Goal: Task Accomplishment & Management: Use online tool/utility

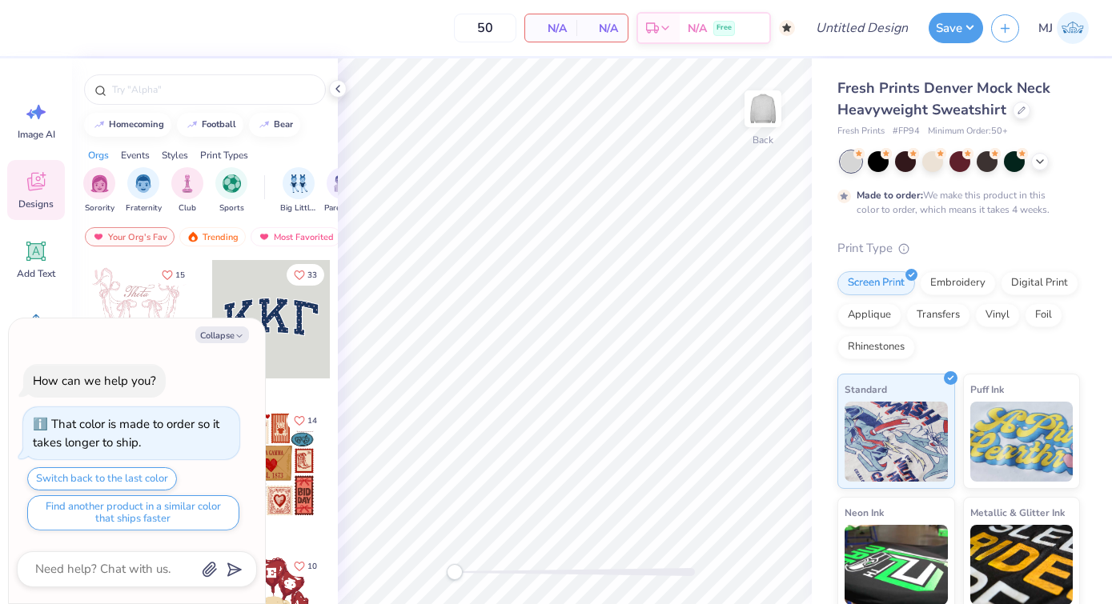
type textarea "x"
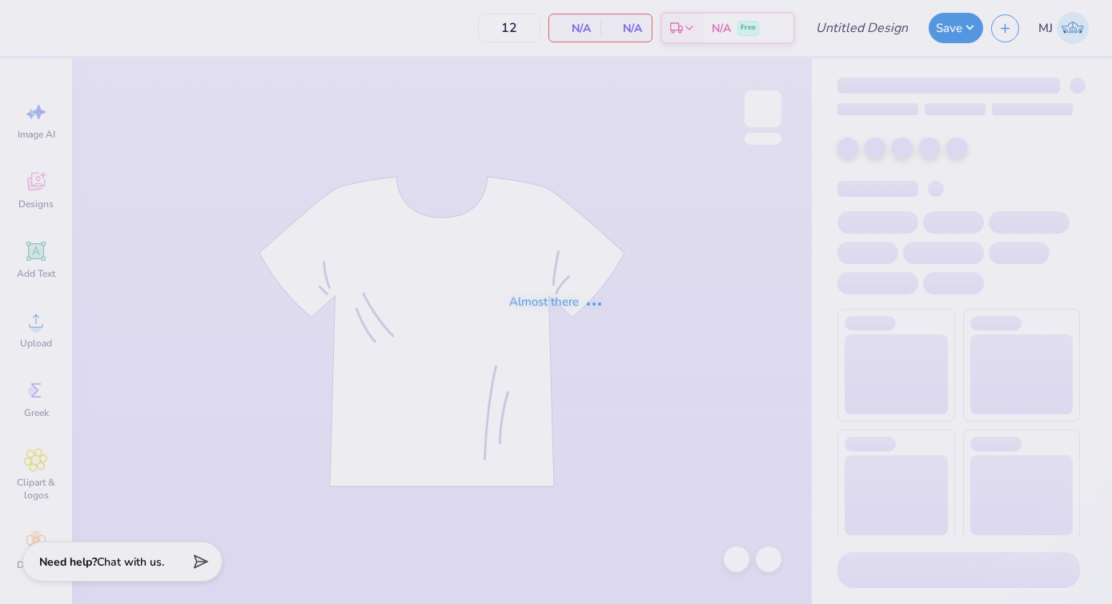
type input "Brown Hat"
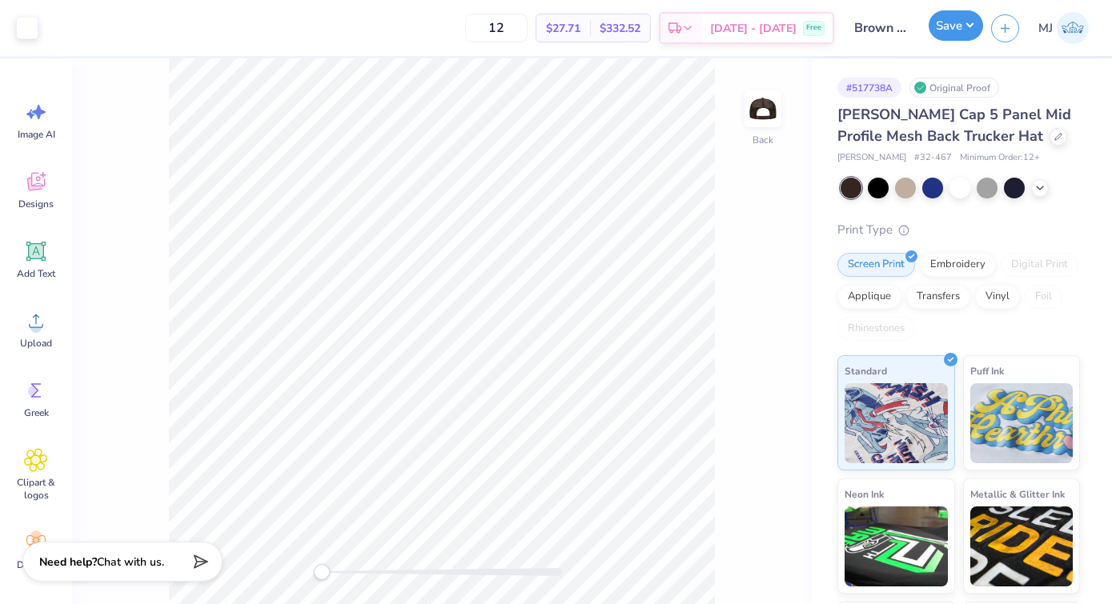
click at [962, 41] on button "Save" at bounding box center [955, 25] width 54 height 30
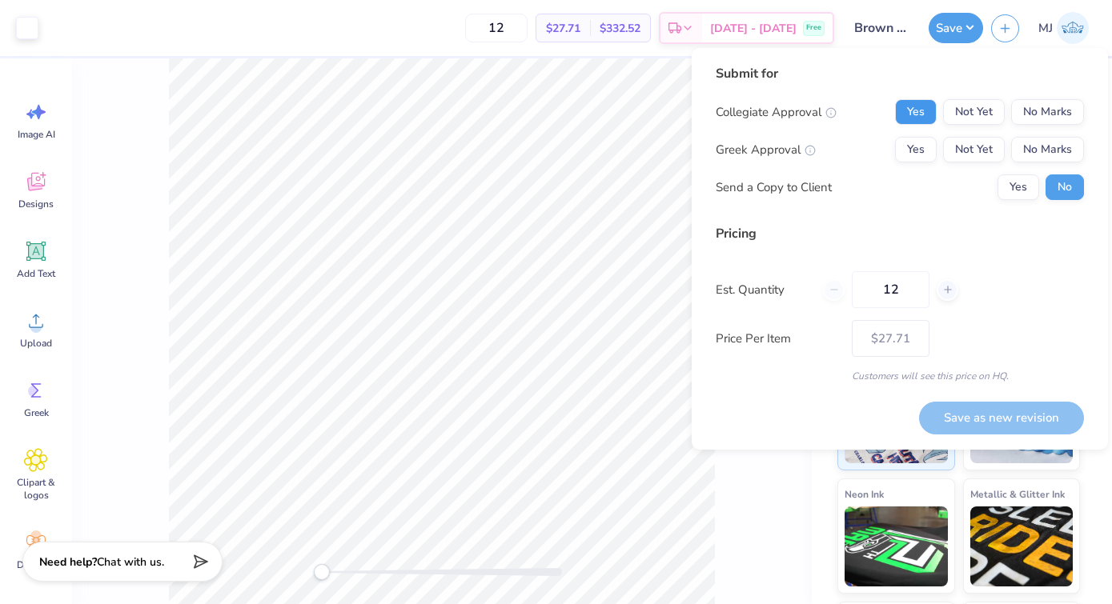
click at [924, 112] on button "Yes" at bounding box center [916, 112] width 42 height 26
click at [871, 141] on div "Greek Approval Yes Not Yet No Marks" at bounding box center [899, 150] width 368 height 26
click at [904, 141] on button "Yes" at bounding box center [916, 150] width 42 height 26
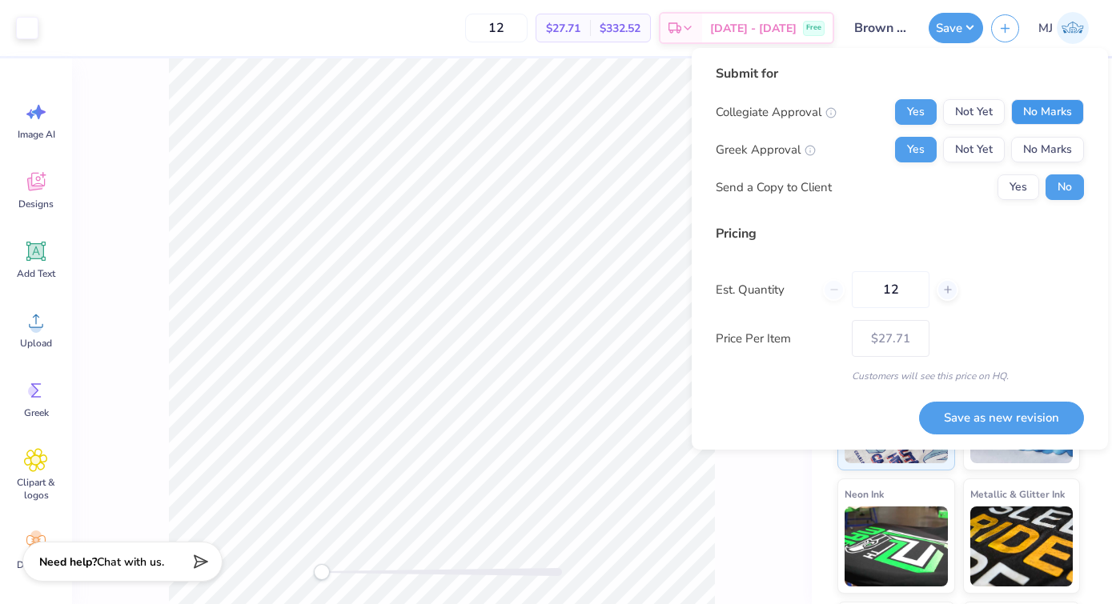
click at [1028, 109] on button "No Marks" at bounding box center [1047, 112] width 73 height 26
click at [960, 425] on button "Save as new revision" at bounding box center [1001, 418] width 165 height 33
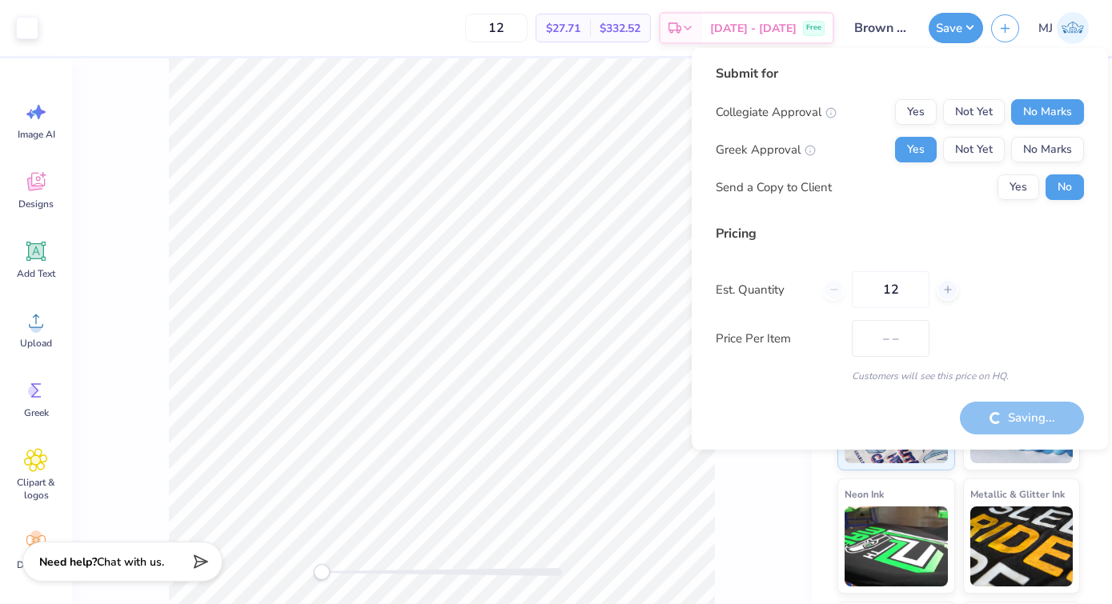
type input "$27.71"
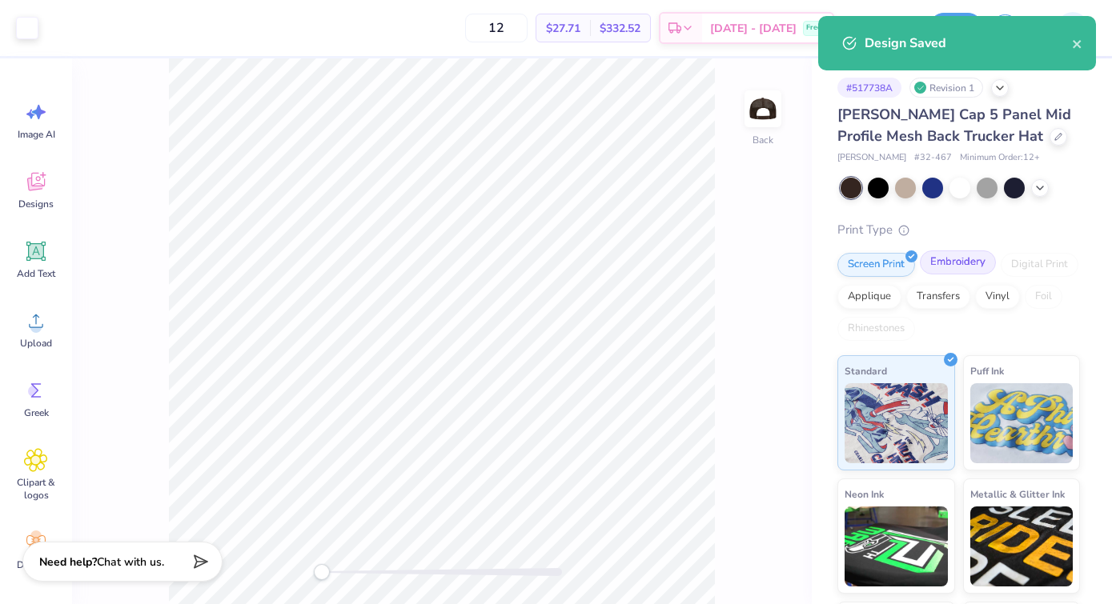
click at [926, 272] on div "Embroidery" at bounding box center [958, 262] width 76 height 24
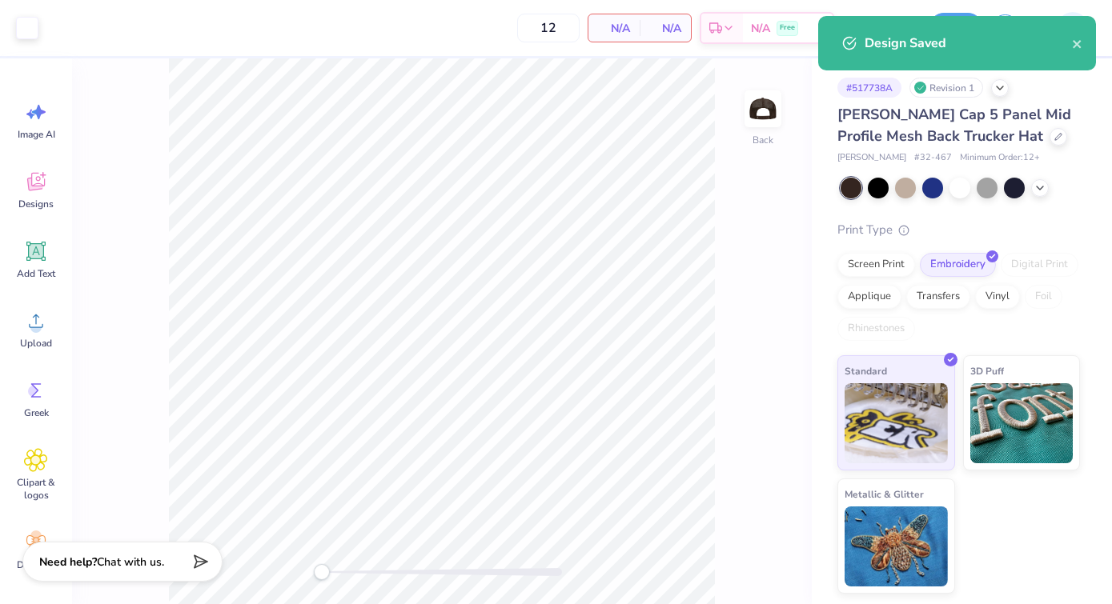
click at [960, 15] on div "Design Saved" at bounding box center [957, 49] width 284 height 73
click at [1073, 45] on icon "close" at bounding box center [1077, 44] width 11 height 13
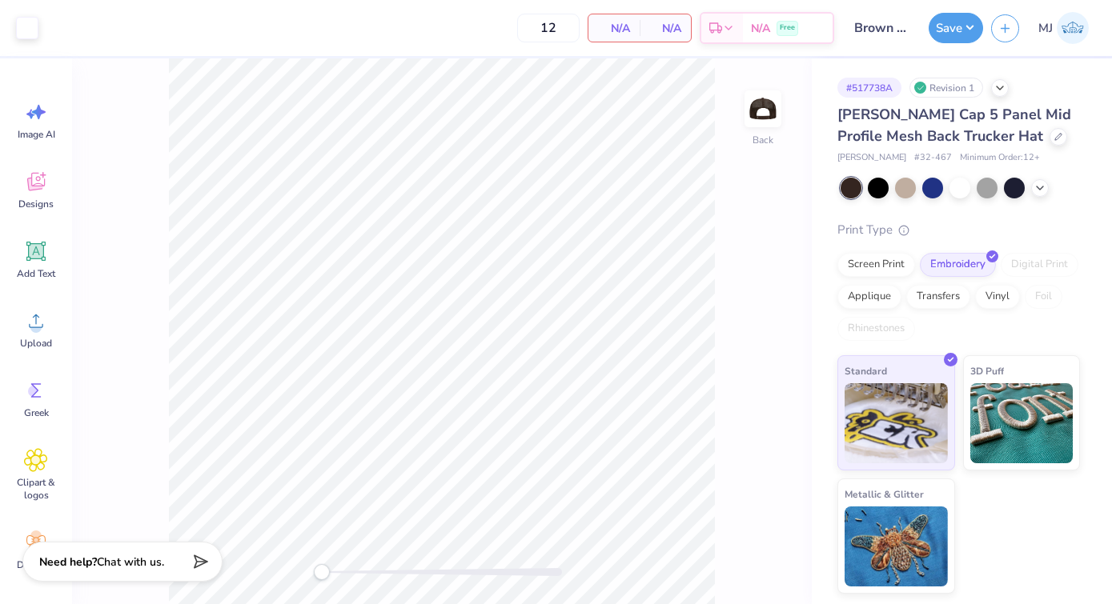
click at [968, 44] on div "Save MJ" at bounding box center [1019, 28] width 183 height 56
click at [965, 29] on button "Save" at bounding box center [955, 25] width 54 height 30
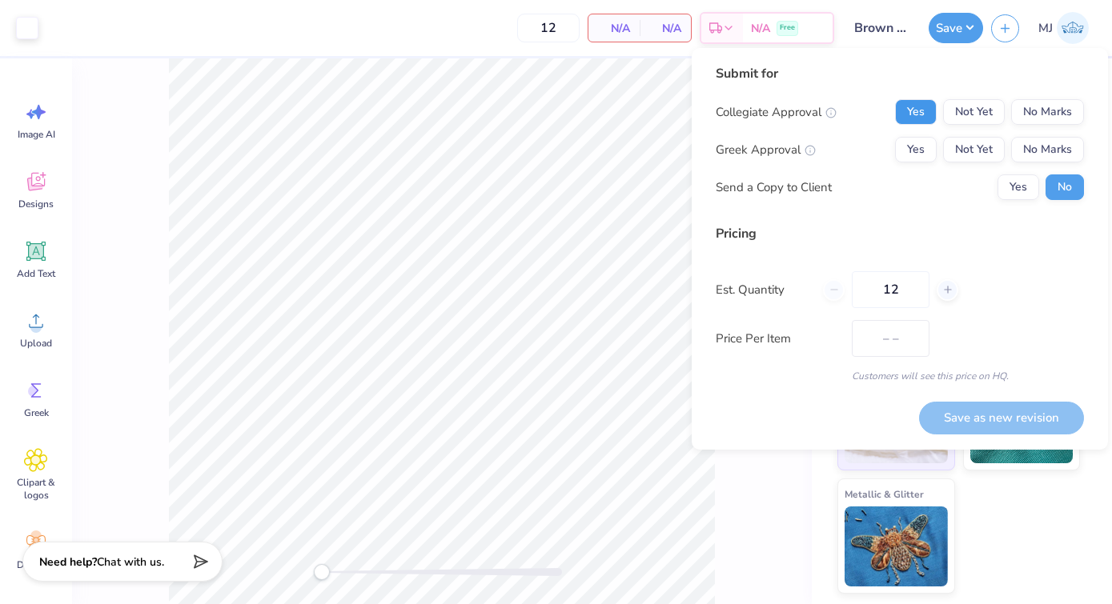
click at [909, 107] on button "Yes" at bounding box center [916, 112] width 42 height 26
click at [907, 154] on button "Yes" at bounding box center [916, 150] width 42 height 26
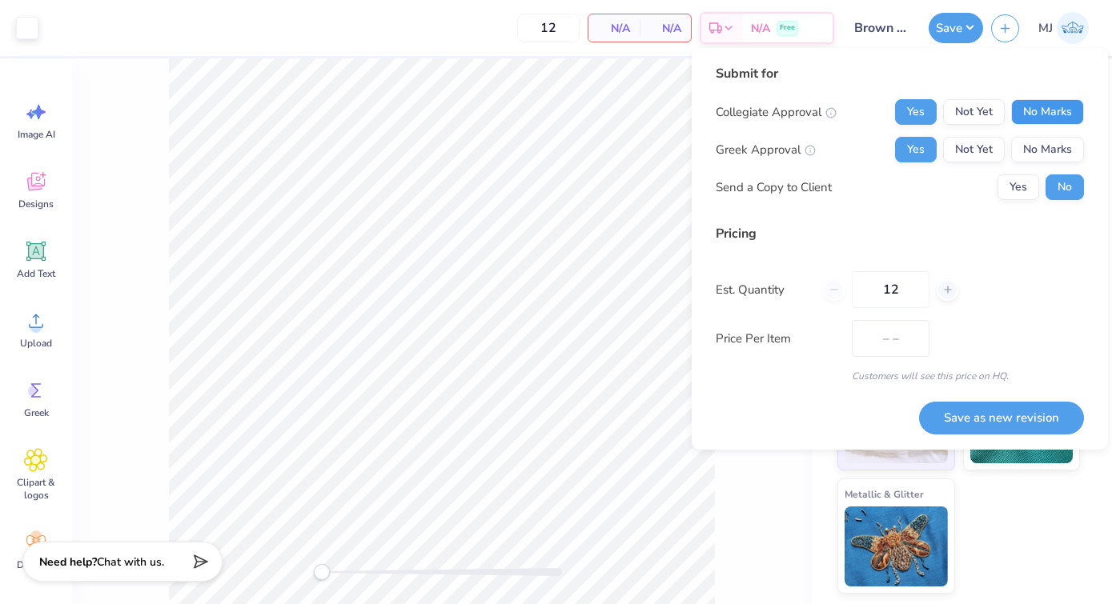
click at [1032, 117] on button "No Marks" at bounding box center [1047, 112] width 73 height 26
click at [986, 417] on button "Save as new revision" at bounding box center [1001, 418] width 165 height 33
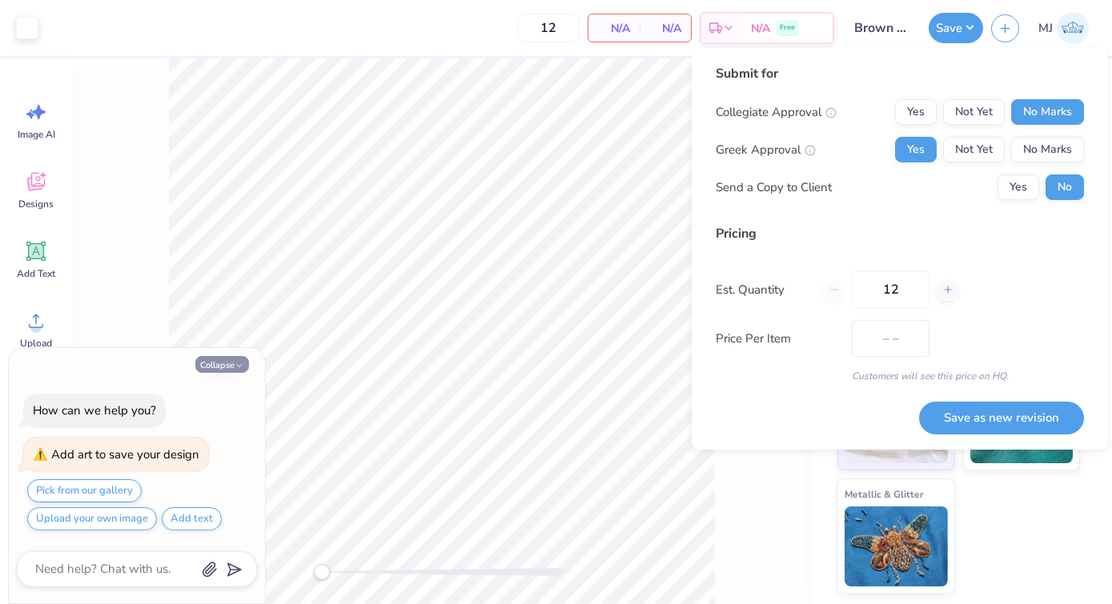
click at [208, 367] on button "Collapse" at bounding box center [222, 364] width 54 height 17
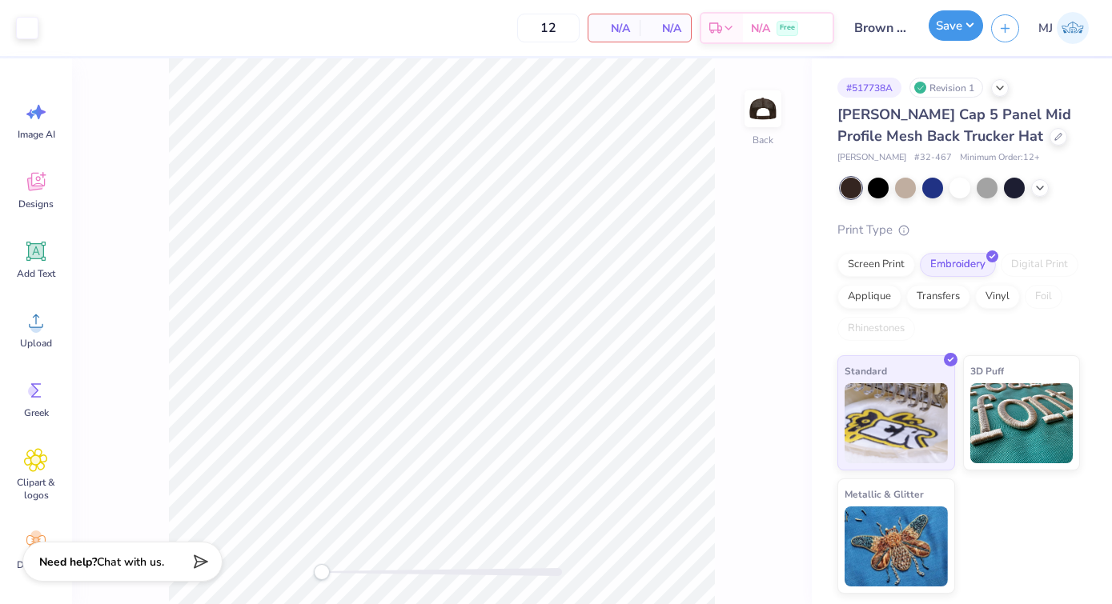
click at [952, 32] on button "Save" at bounding box center [955, 25] width 54 height 30
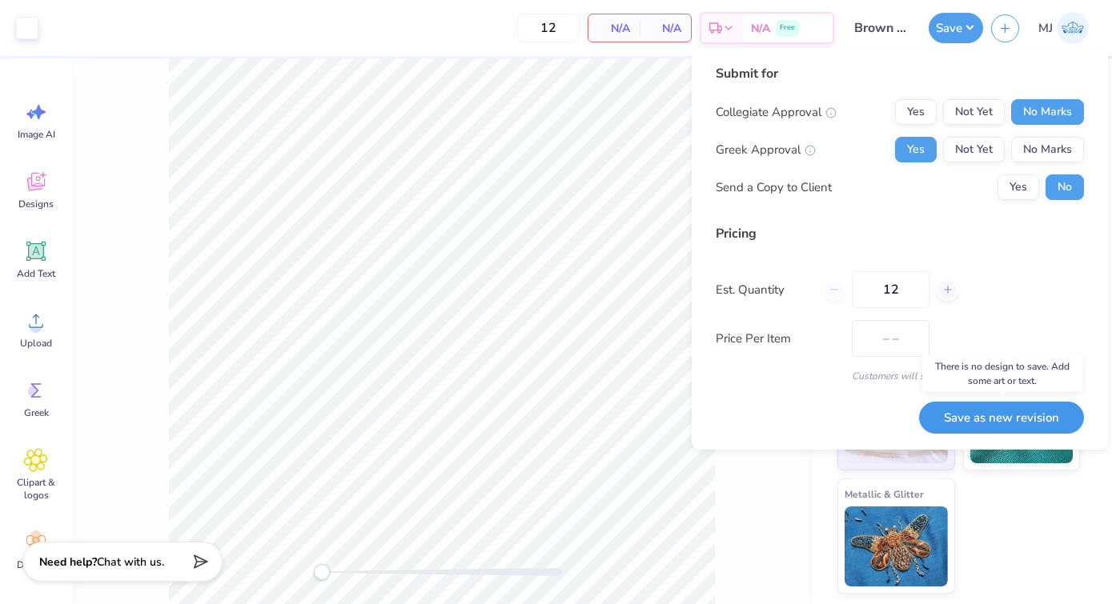
click at [991, 421] on button "Save as new revision" at bounding box center [1001, 418] width 165 height 33
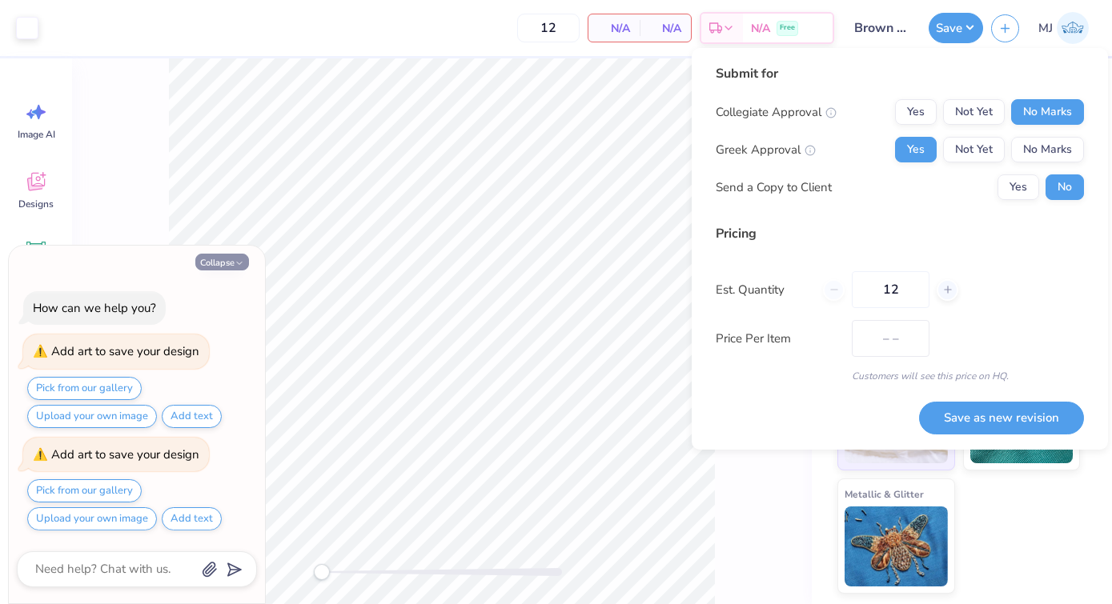
click at [221, 258] on button "Collapse" at bounding box center [222, 262] width 54 height 17
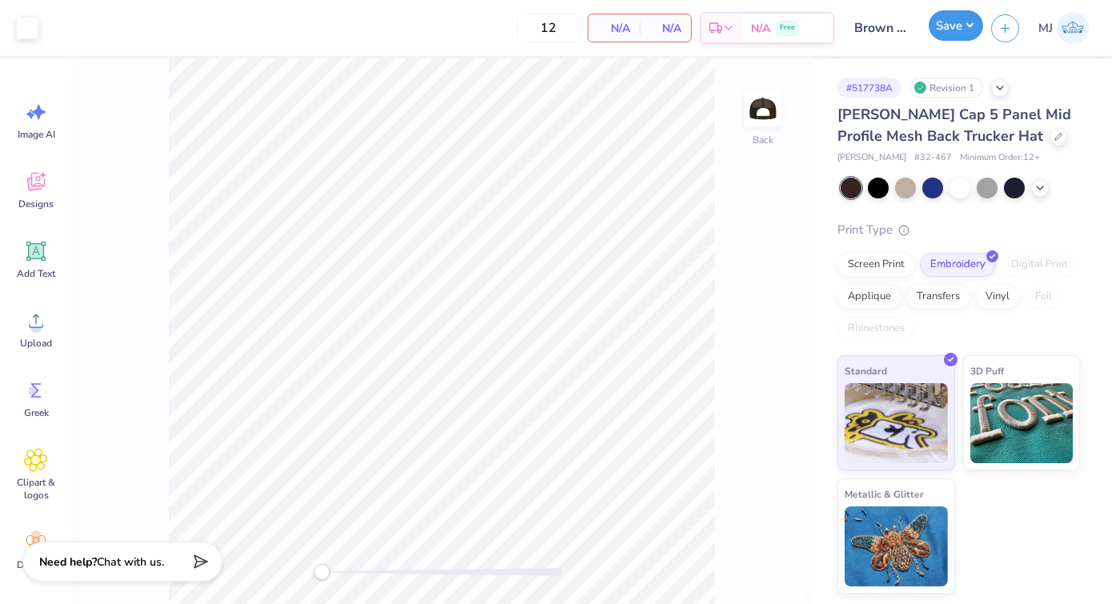
click at [945, 33] on button "Save" at bounding box center [955, 25] width 54 height 30
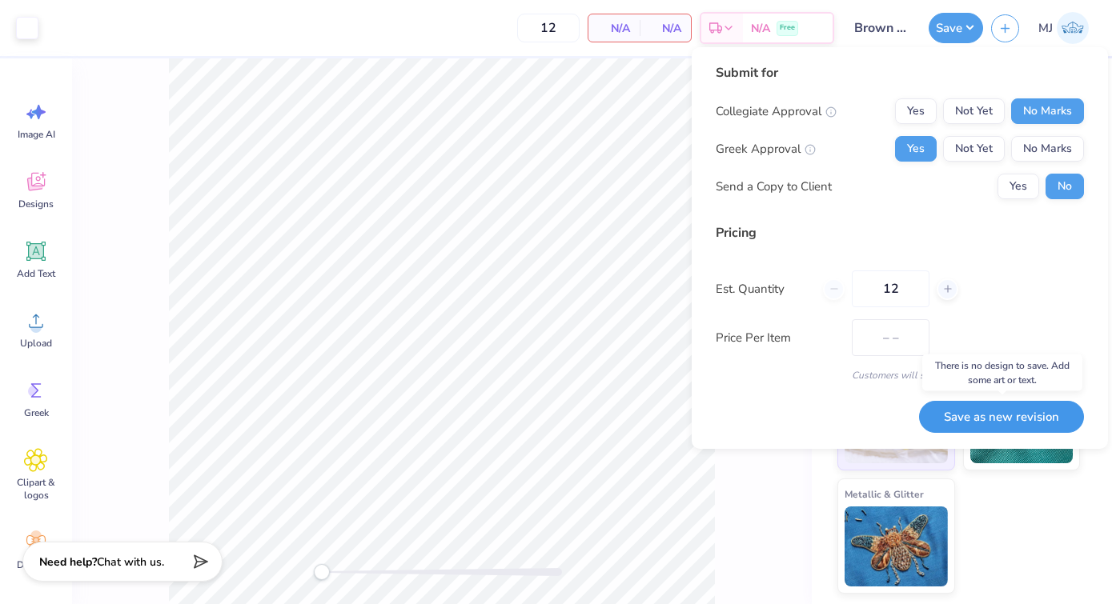
click at [972, 423] on button "Save as new revision" at bounding box center [1001, 417] width 165 height 33
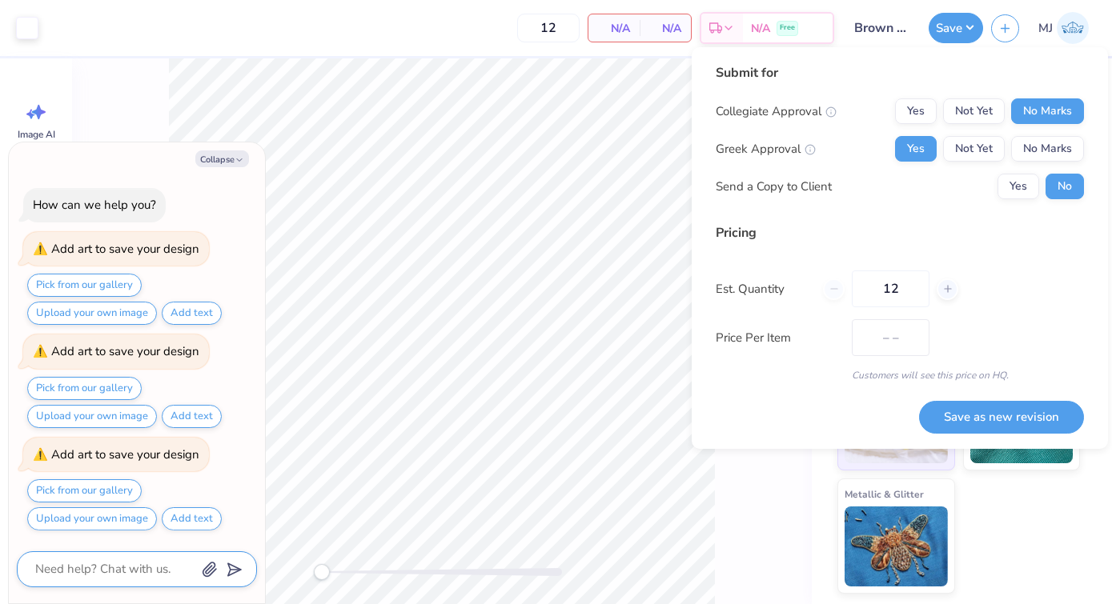
type textarea "x"
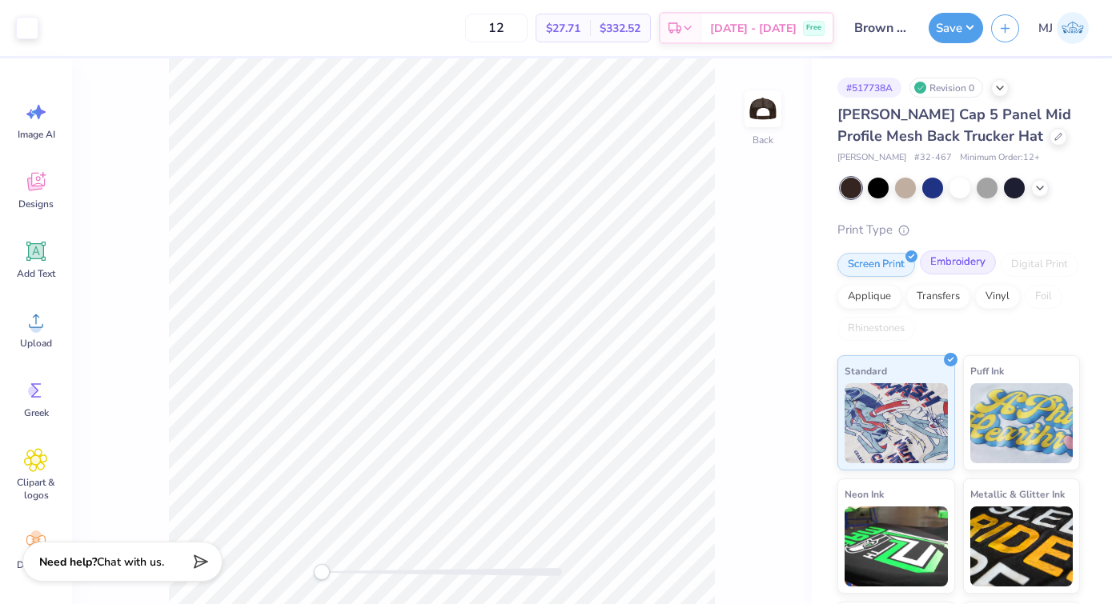
click at [952, 259] on div "Embroidery" at bounding box center [958, 262] width 76 height 24
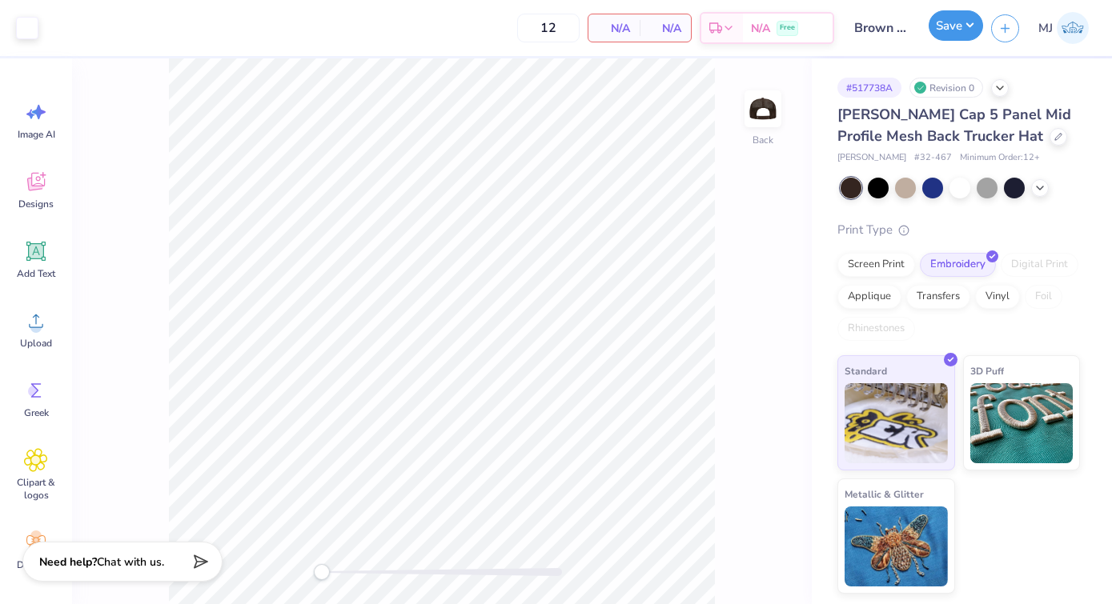
click at [952, 38] on button "Save" at bounding box center [955, 25] width 54 height 30
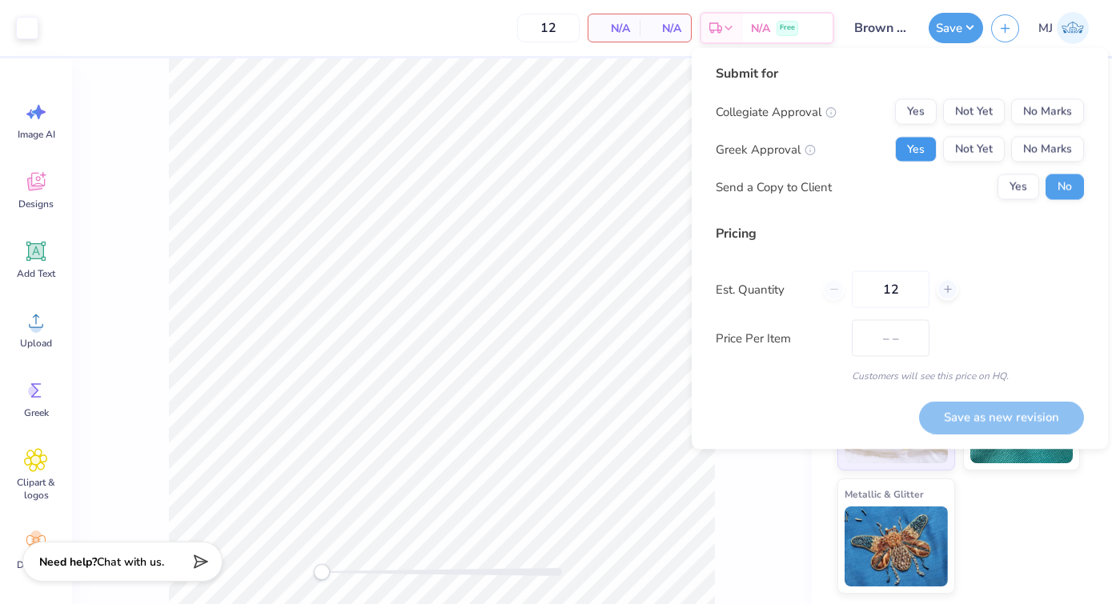
click at [916, 148] on button "Yes" at bounding box center [916, 150] width 42 height 26
click at [1054, 107] on button "No Marks" at bounding box center [1047, 112] width 73 height 26
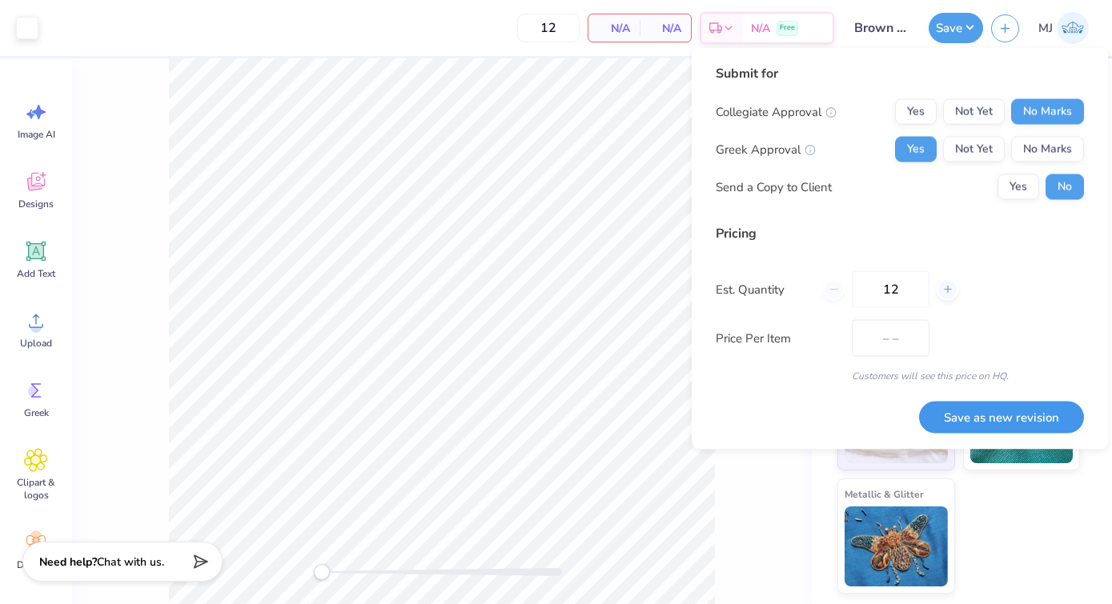
click at [972, 402] on button "Save as new revision" at bounding box center [1001, 417] width 165 height 33
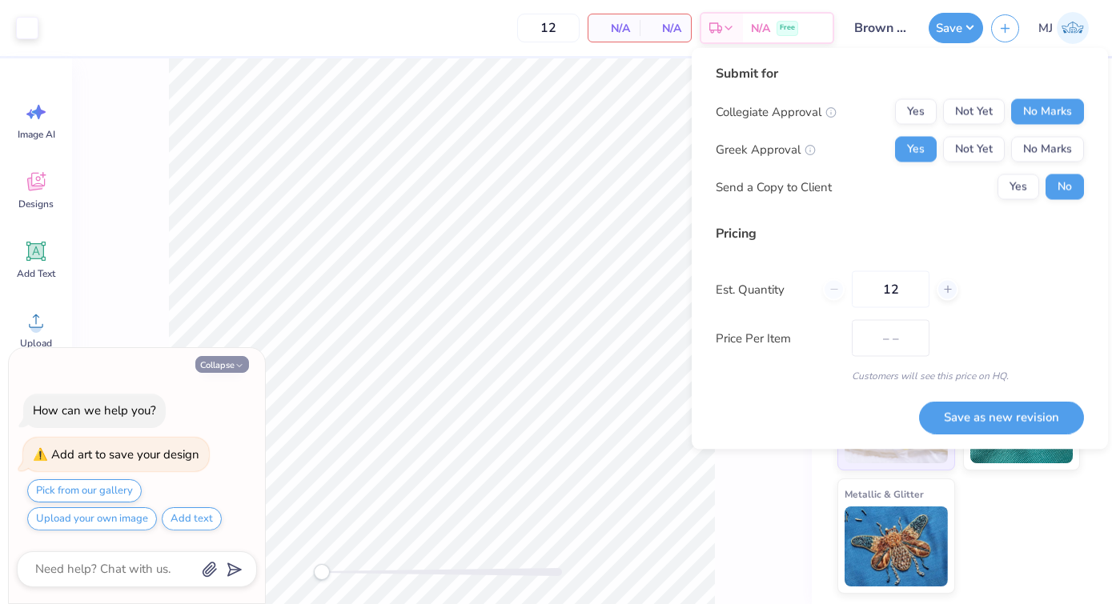
click at [228, 367] on button "Collapse" at bounding box center [222, 364] width 54 height 17
type textarea "x"
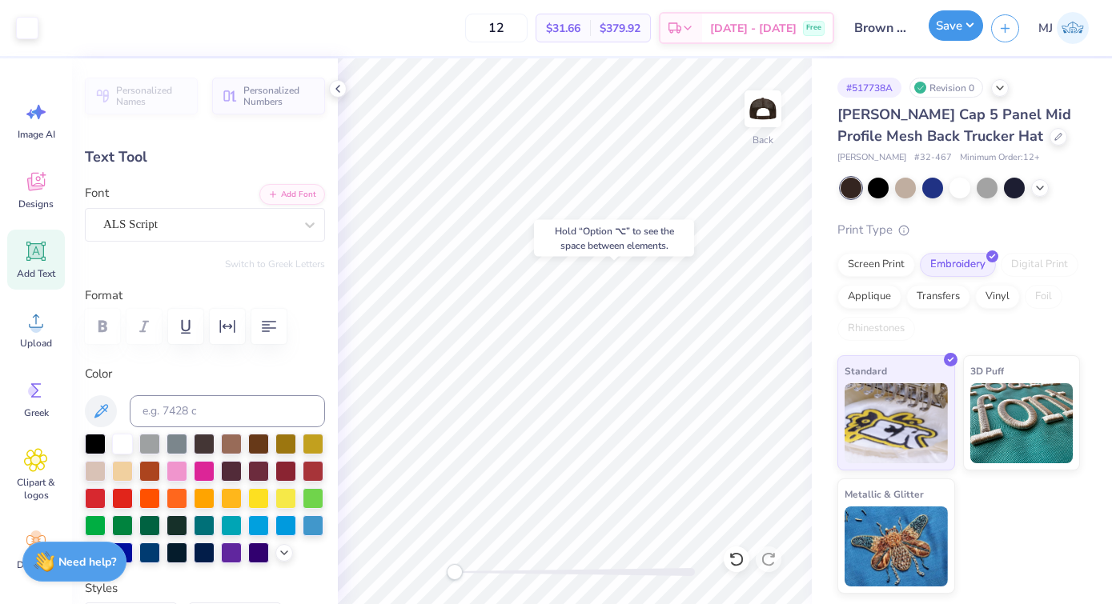
click at [952, 28] on button "Save" at bounding box center [955, 25] width 54 height 30
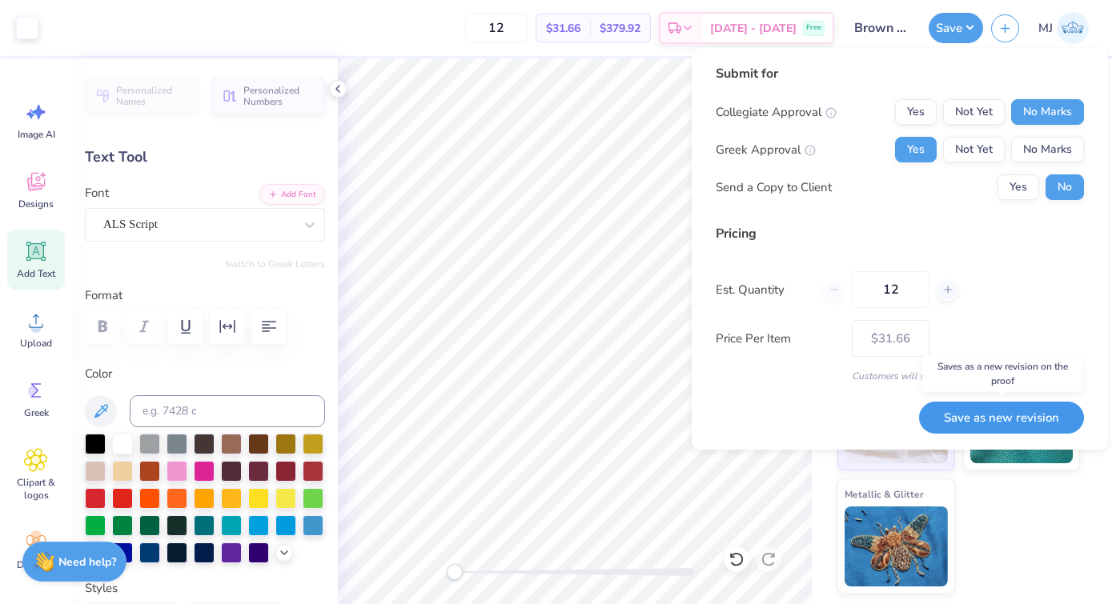
click at [966, 423] on button "Save as new revision" at bounding box center [1001, 418] width 165 height 33
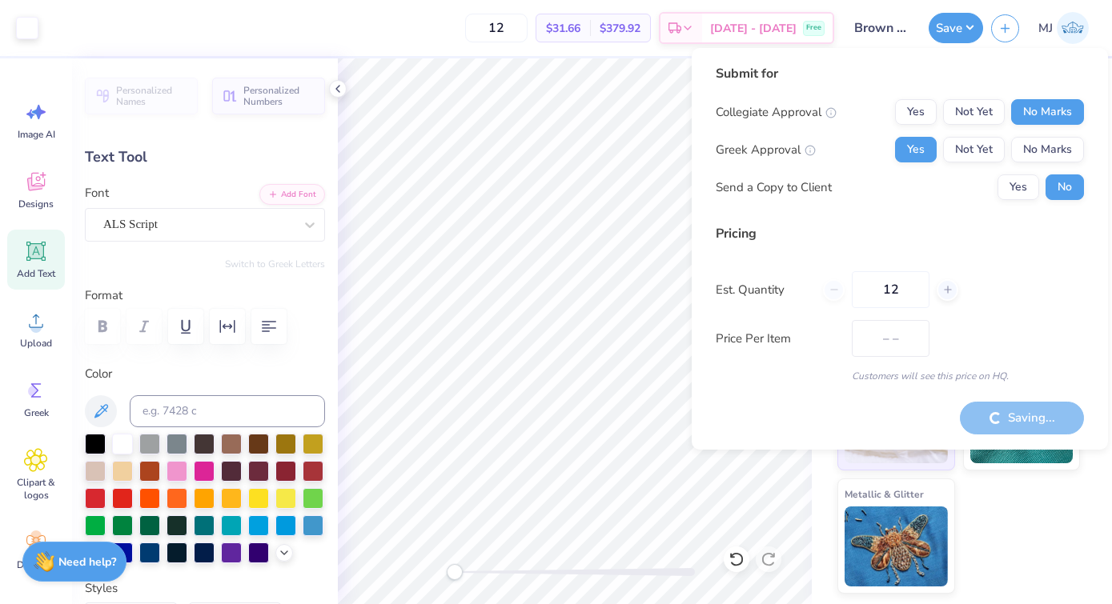
type input "$31.66"
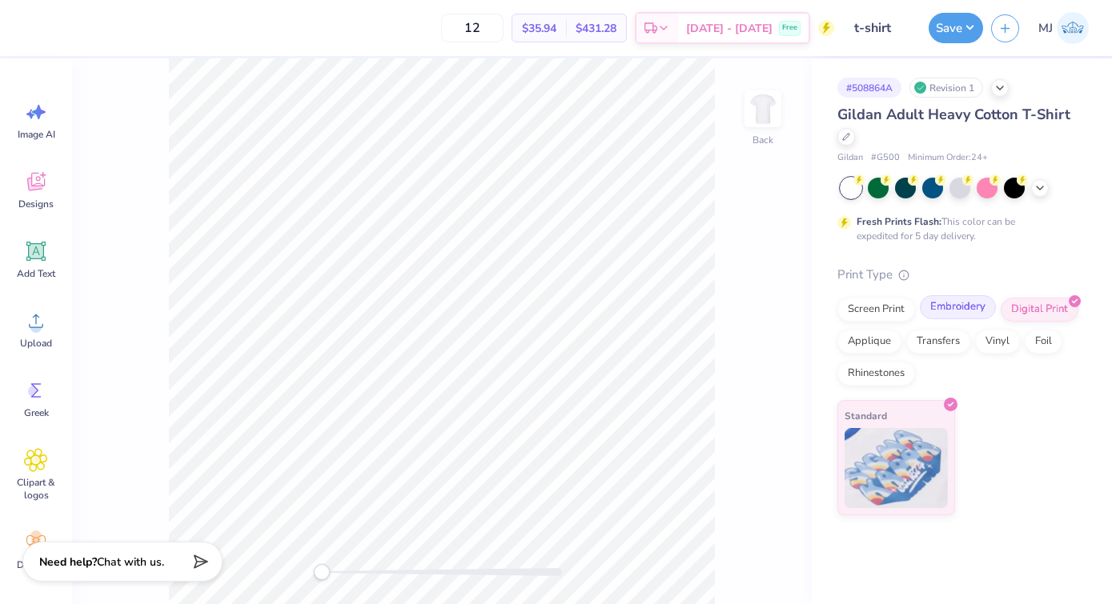
click at [933, 311] on div "Embroidery" at bounding box center [958, 307] width 76 height 24
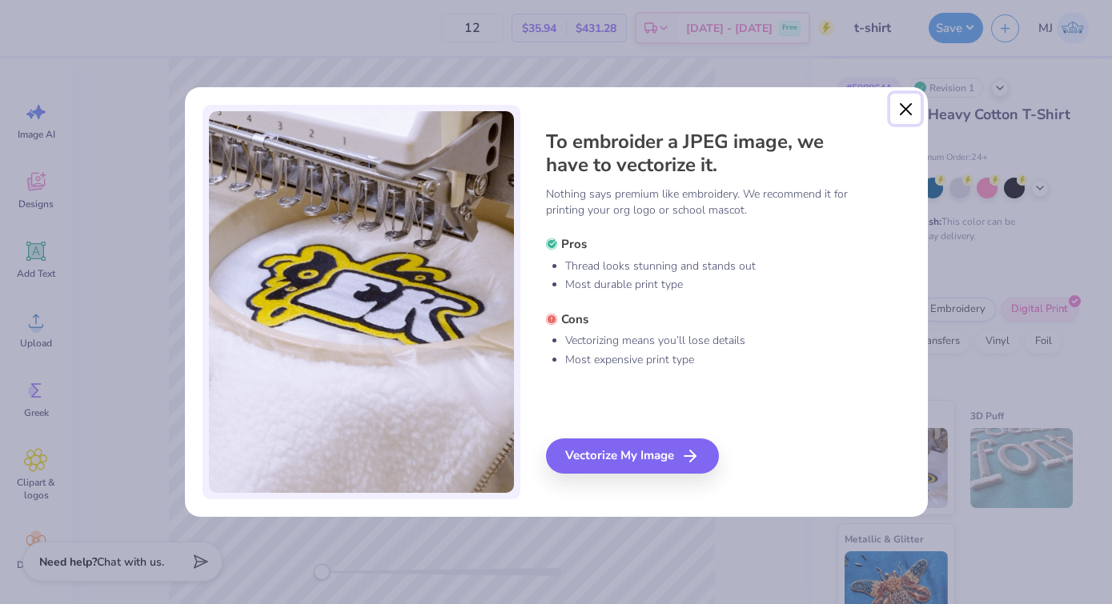
click at [902, 110] on button "Close" at bounding box center [905, 109] width 30 height 30
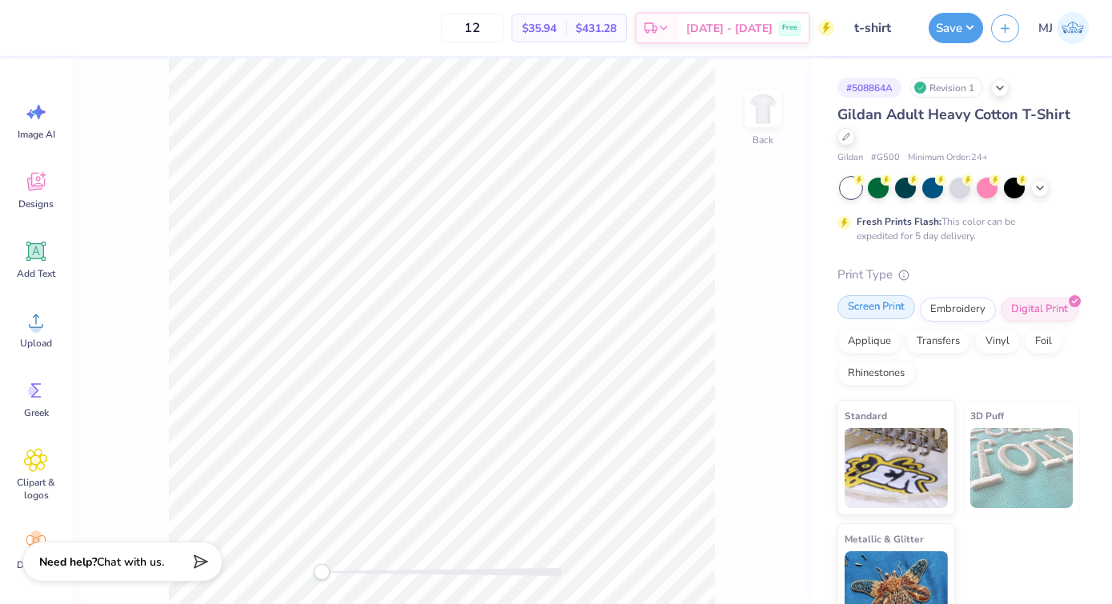
click at [876, 313] on div "Screen Print" at bounding box center [876, 307] width 78 height 24
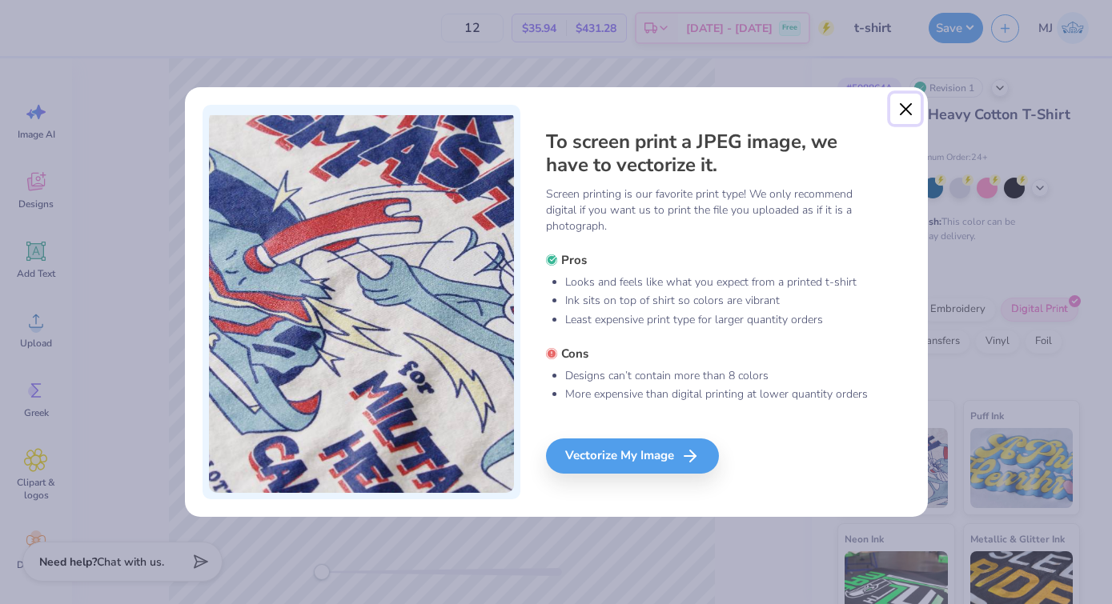
click at [907, 102] on button "Close" at bounding box center [905, 109] width 30 height 30
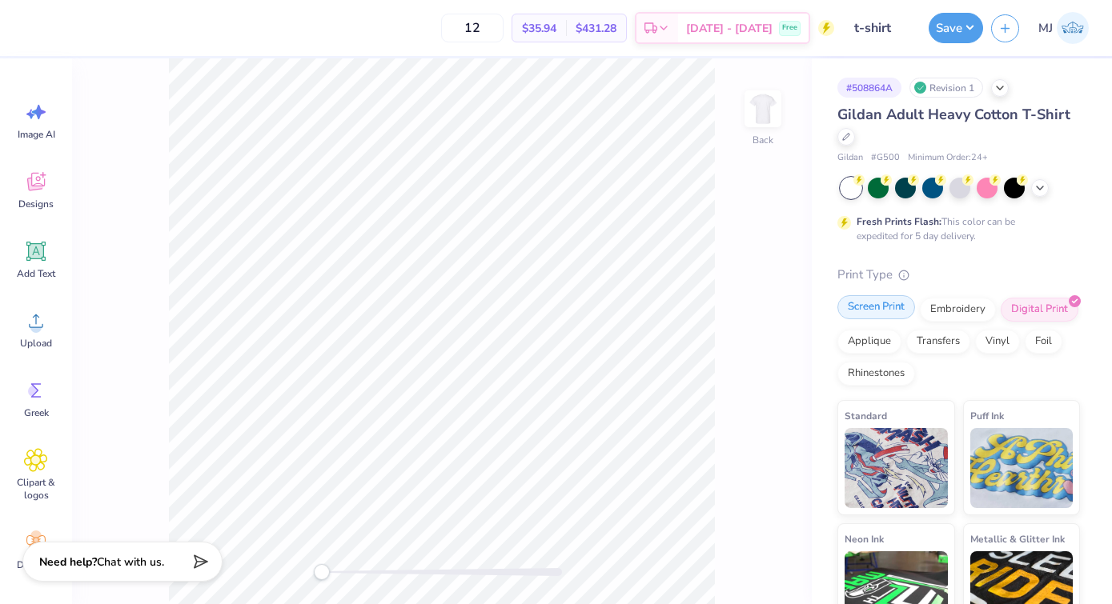
click at [857, 308] on div "Screen Print" at bounding box center [876, 307] width 78 height 24
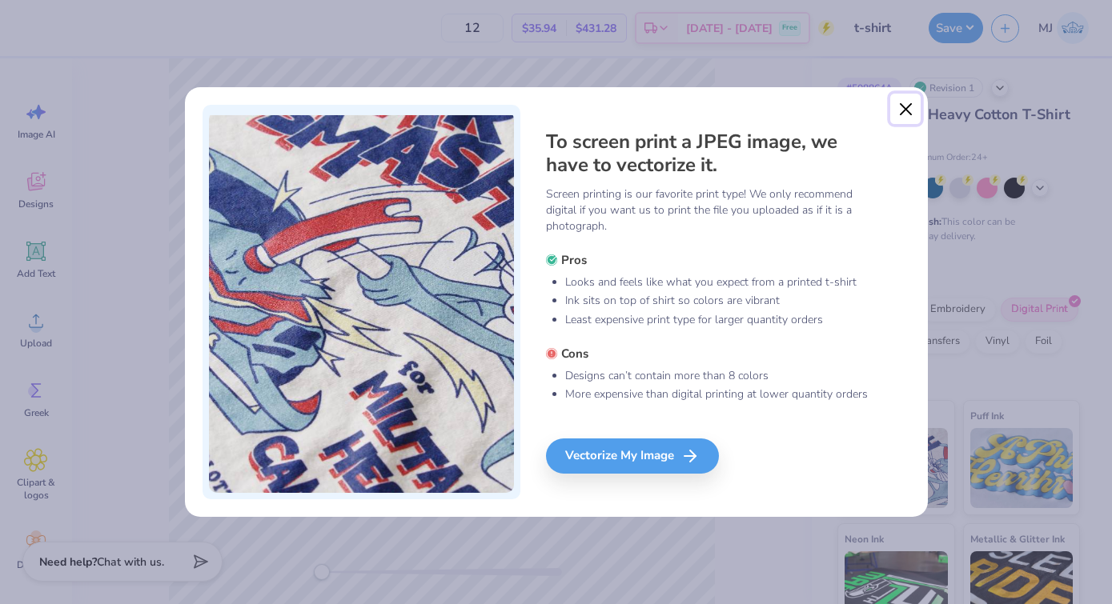
click at [900, 104] on button "Close" at bounding box center [905, 109] width 30 height 30
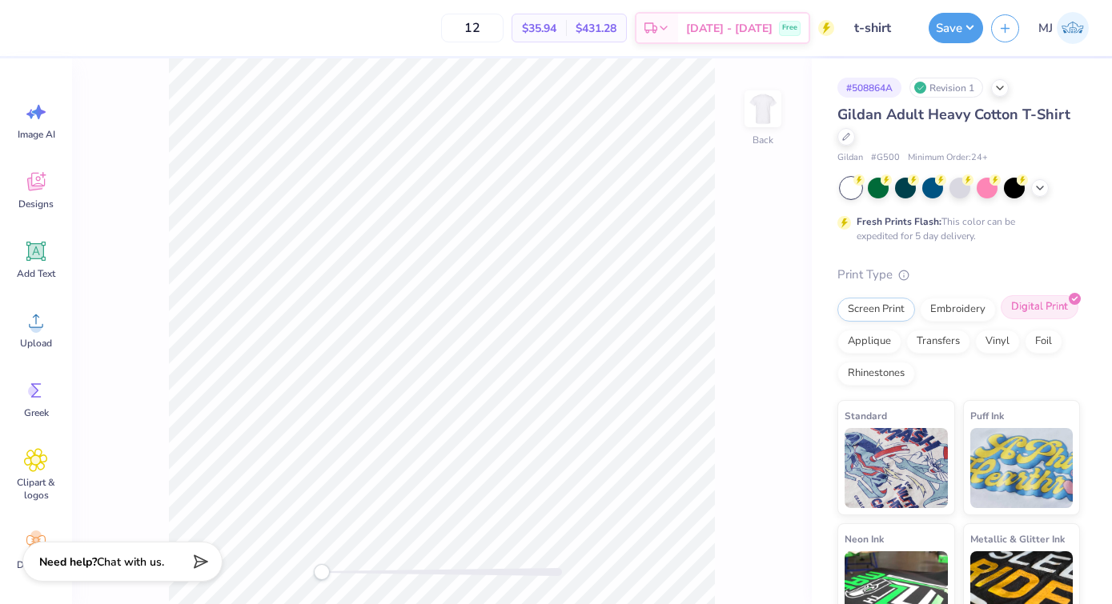
click at [1041, 310] on div "Digital Print" at bounding box center [1039, 307] width 78 height 24
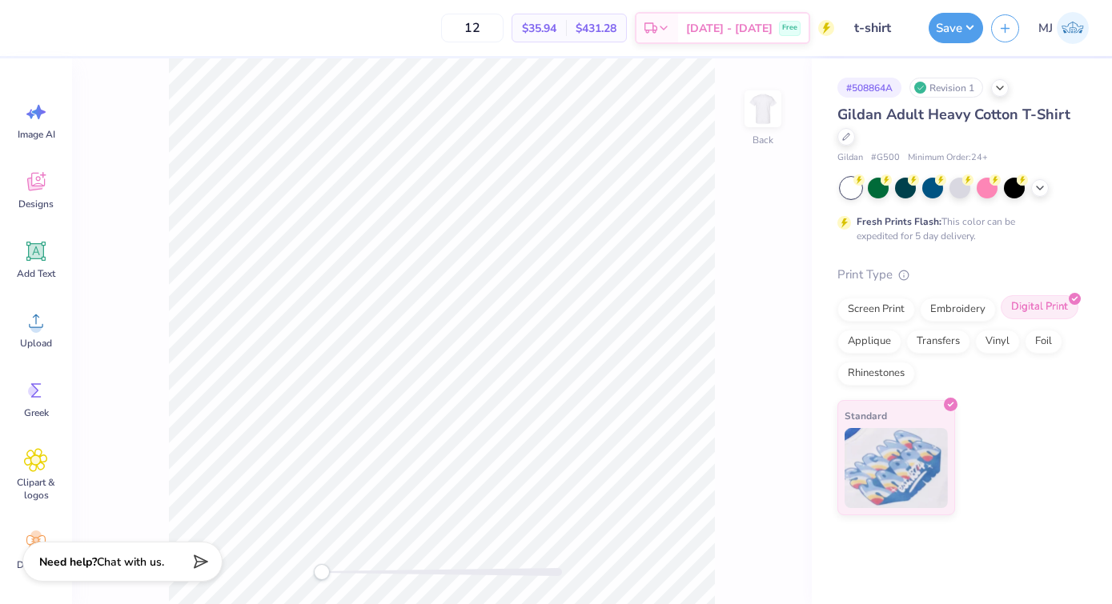
click at [1041, 310] on div "Digital Print" at bounding box center [1039, 307] width 78 height 24
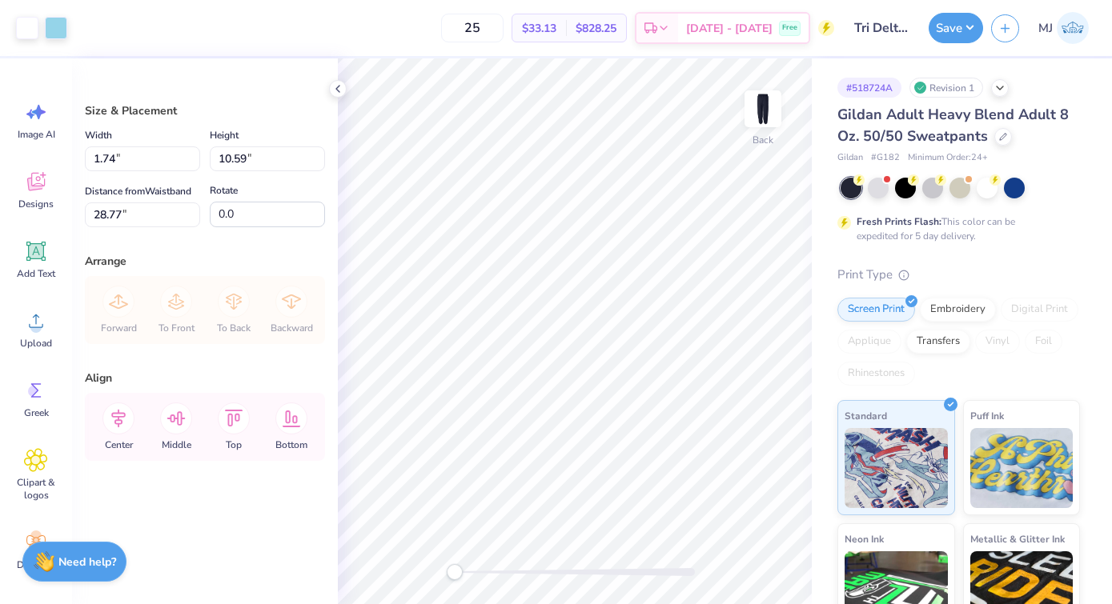
type input "26.81"
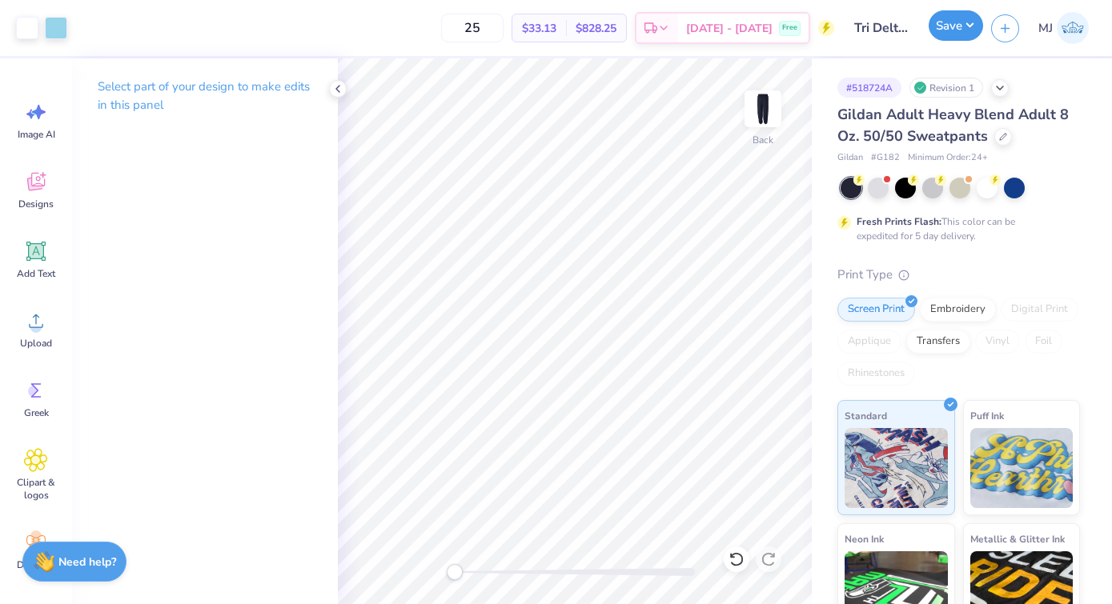
click at [946, 36] on button "Save" at bounding box center [955, 25] width 54 height 30
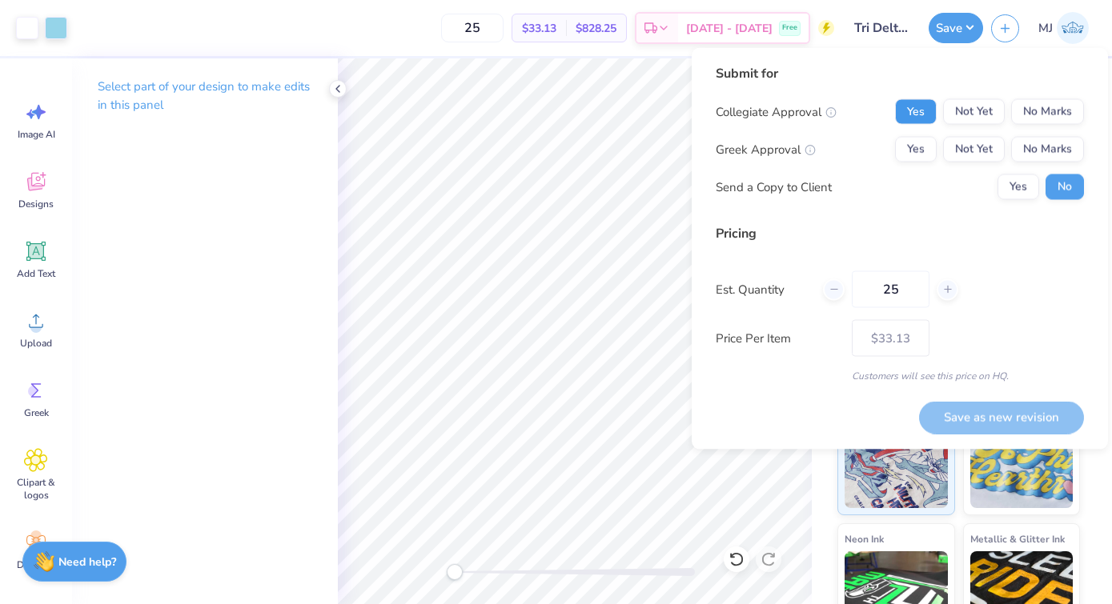
click at [923, 114] on button "Yes" at bounding box center [916, 112] width 42 height 26
click at [928, 156] on button "Yes" at bounding box center [916, 150] width 42 height 26
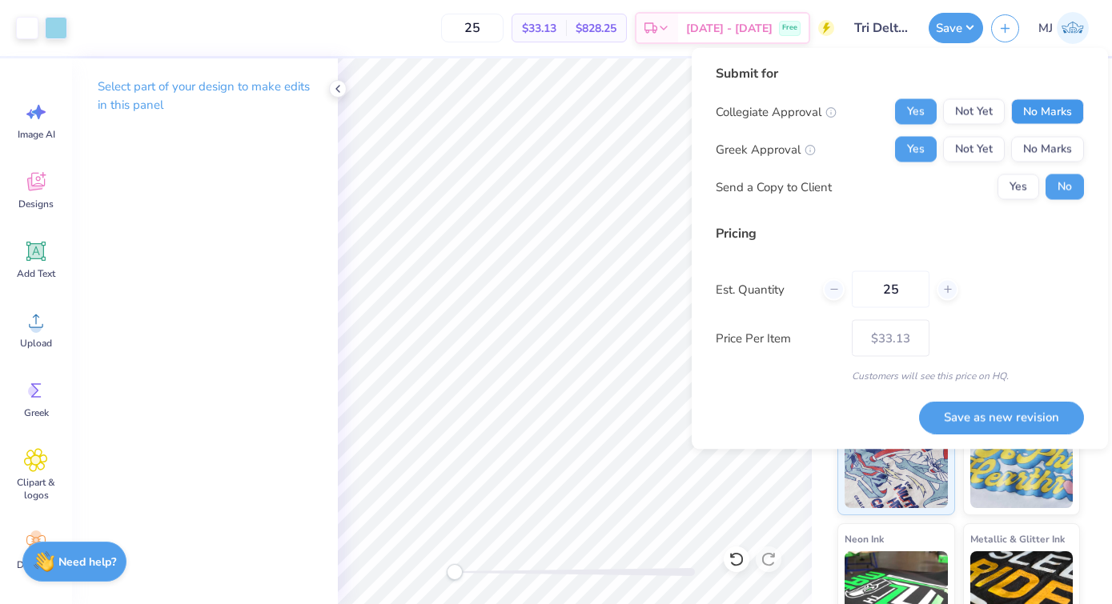
click at [1036, 116] on button "No Marks" at bounding box center [1047, 112] width 73 height 26
click at [992, 413] on button "Save as new revision" at bounding box center [1001, 417] width 165 height 33
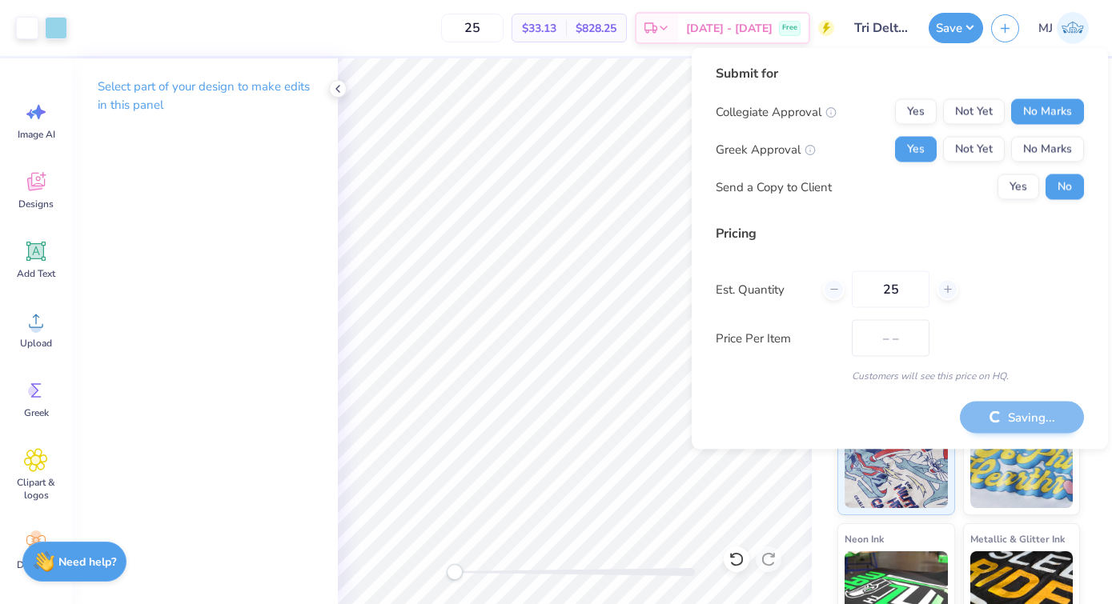
type input "$33.13"
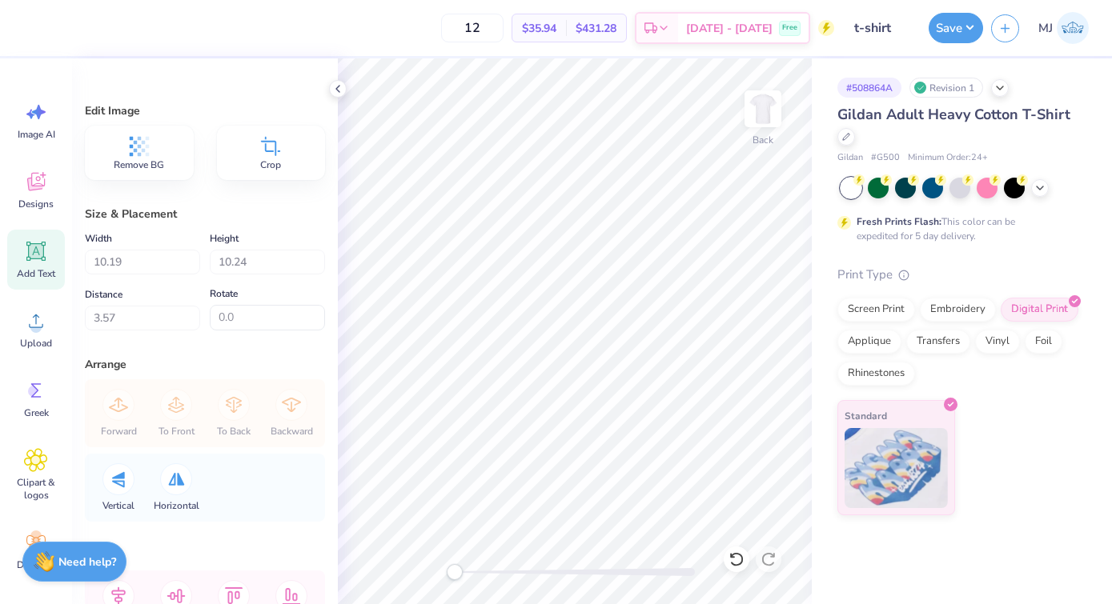
click at [35, 271] on span "Add Text" at bounding box center [36, 273] width 38 height 13
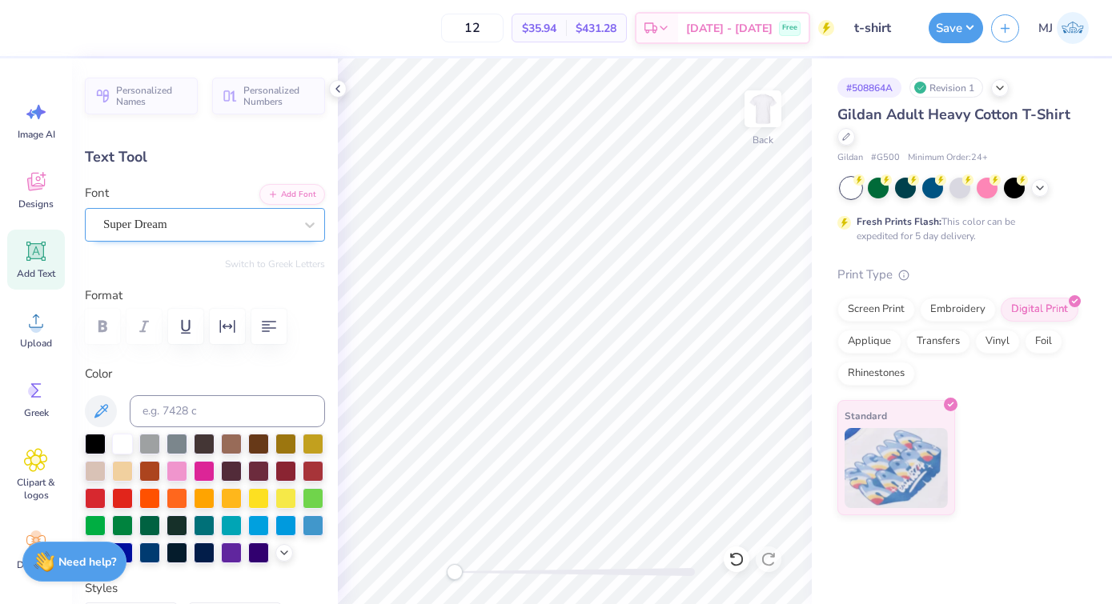
type textarea "tri delt"
click at [255, 225] on div "Super Dream" at bounding box center [199, 224] width 194 height 25
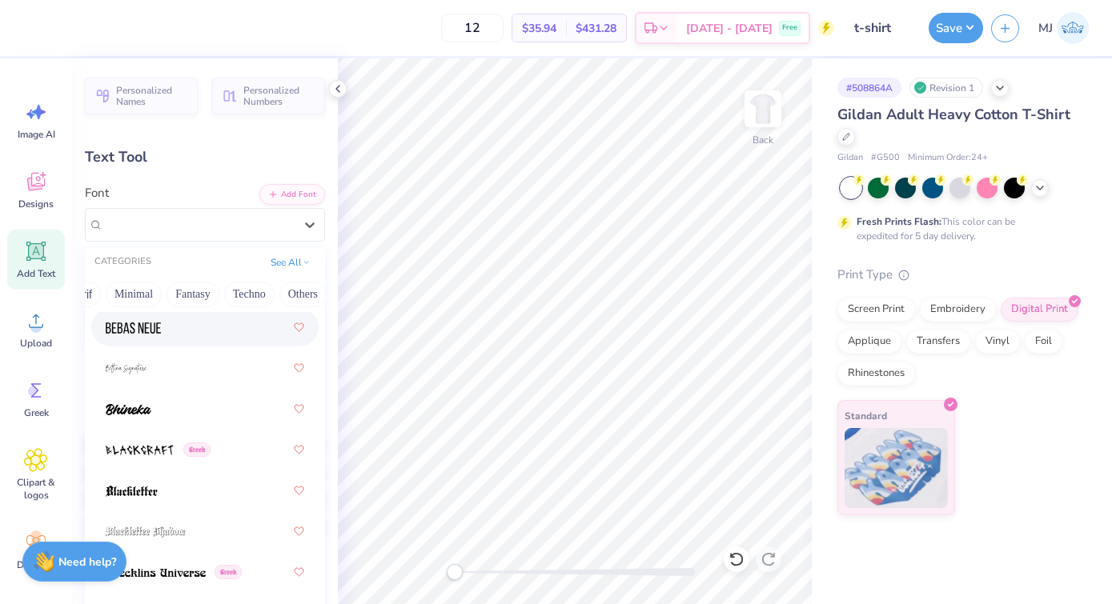
scroll to position [0, 445]
click at [132, 295] on button "Minimal" at bounding box center [129, 295] width 56 height 26
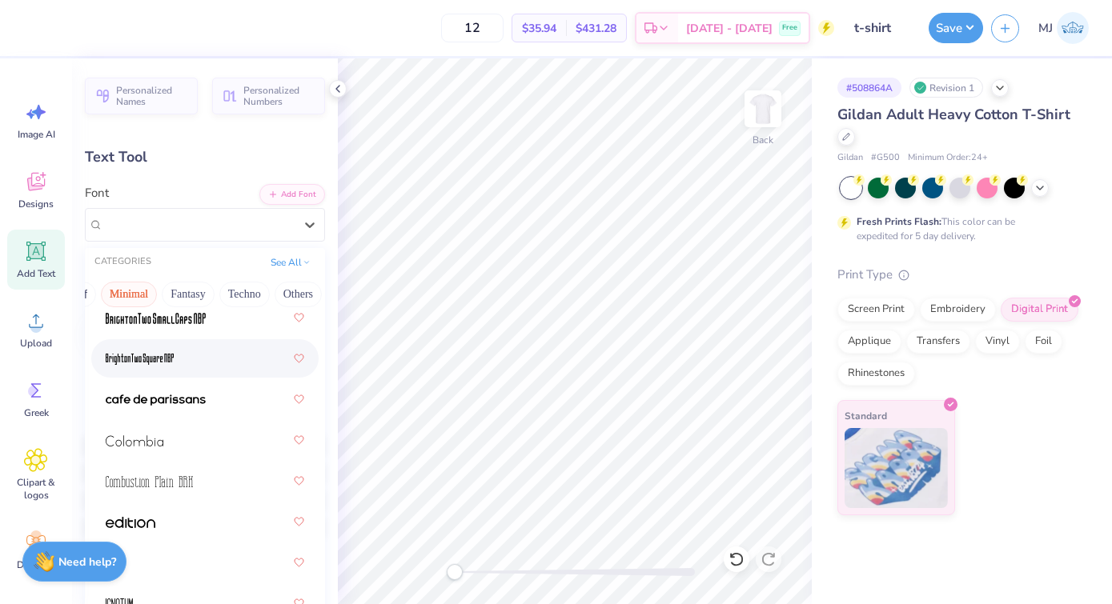
scroll to position [203, 0]
click at [200, 440] on div at bounding box center [205, 439] width 198 height 29
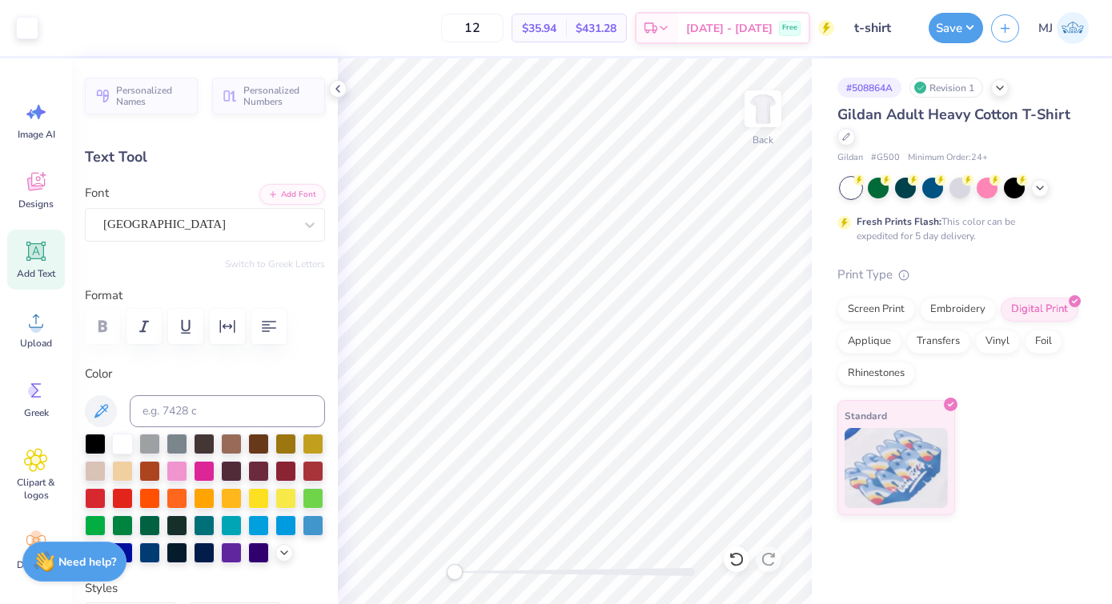
type input "4.68"
type input "1.38"
type input "12.56"
type input "4.44"
type input "1.31"
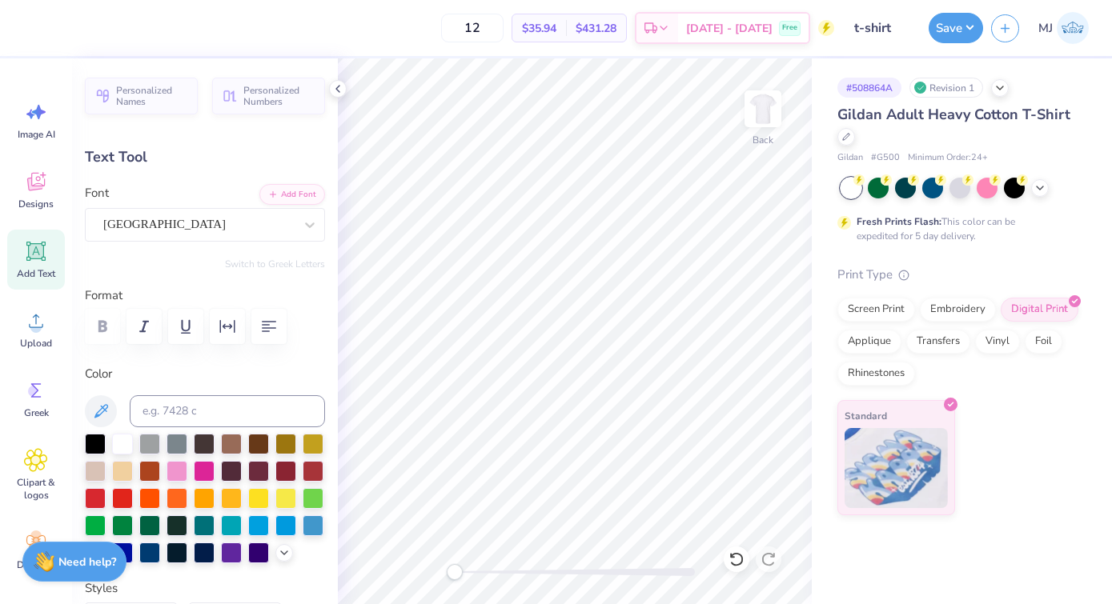
type input "4.50"
type input "4.31"
type input "1.27"
type input "4.32"
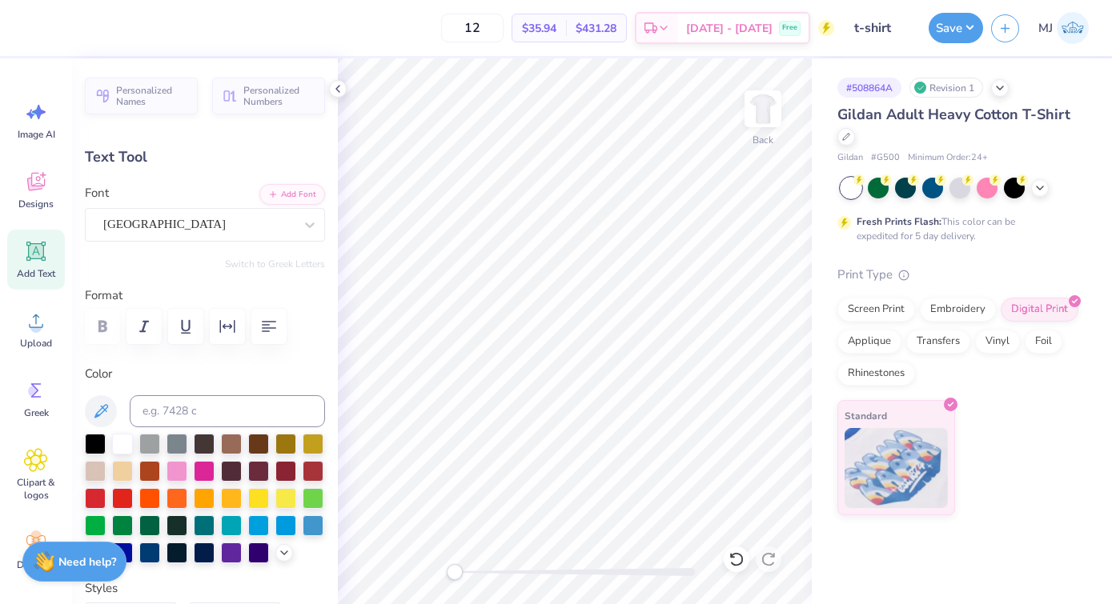
type textarea "tri delta"
type input "5.10"
type input "4.29"
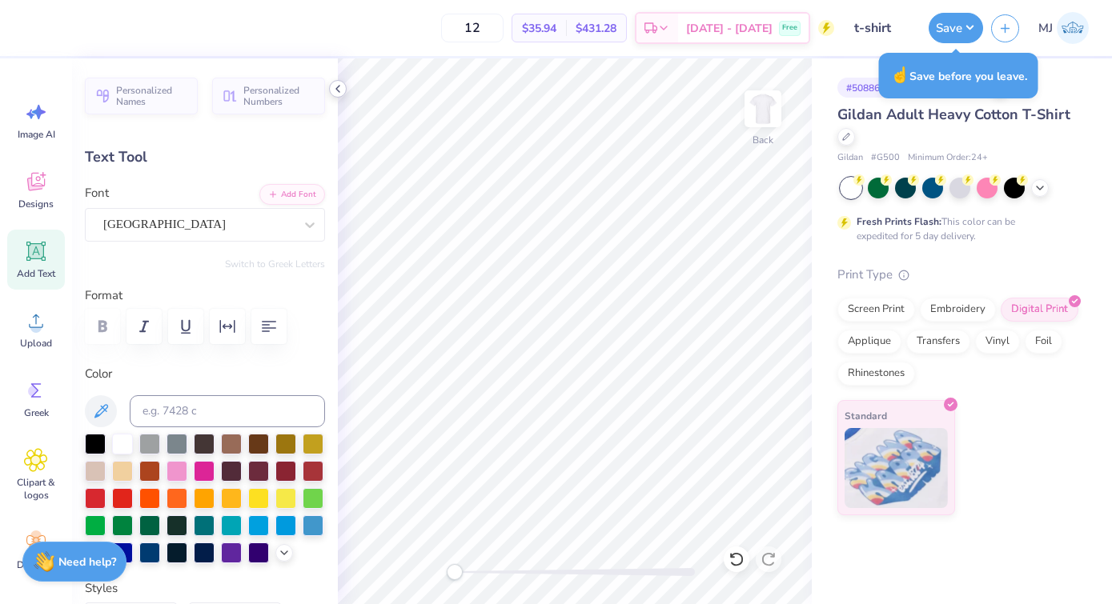
click at [343, 89] on icon at bounding box center [337, 88] width 13 height 13
